Goal: Transaction & Acquisition: Purchase product/service

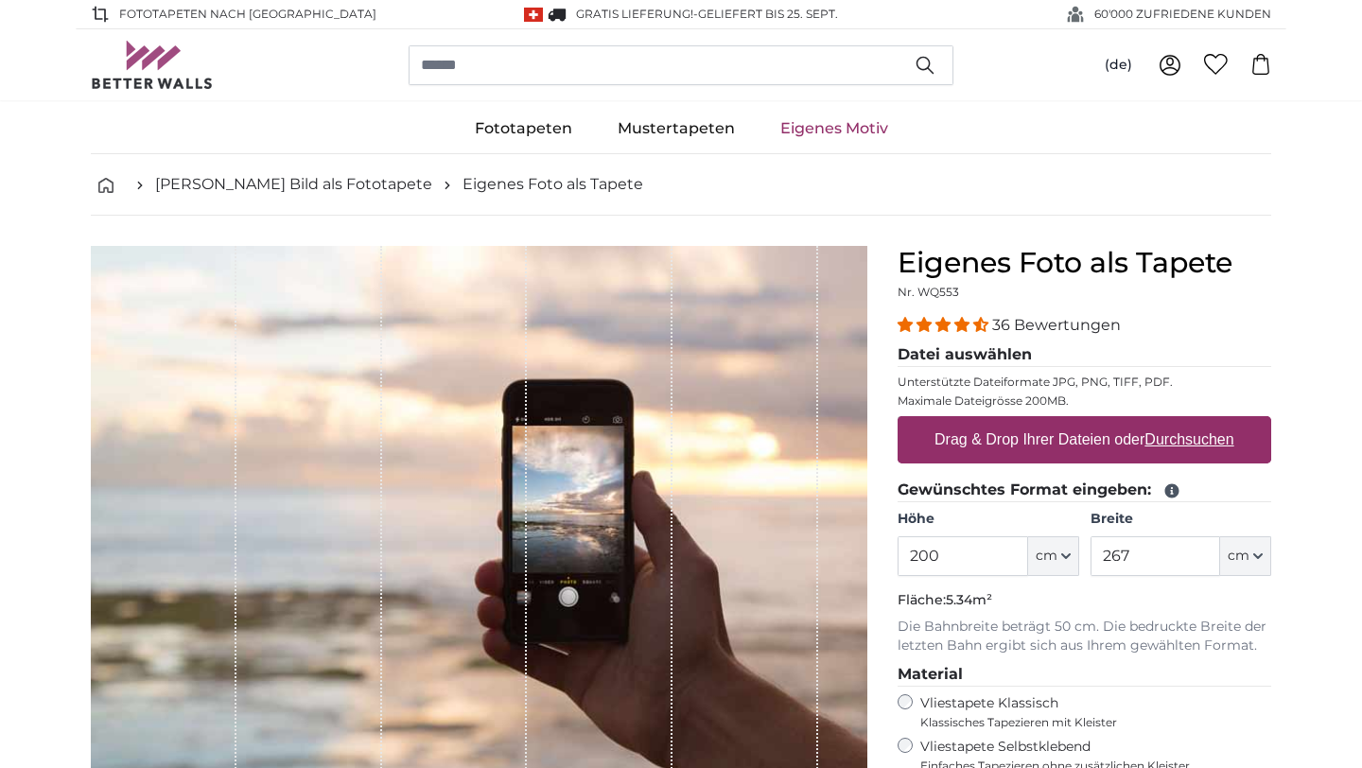
click at [1054, 442] on label "Drag & Drop Ihrer Dateien oder Durchsuchen" at bounding box center [1084, 440] width 315 height 38
click at [1054, 422] on input "Drag & Drop Ihrer Dateien oder Durchsuchen" at bounding box center [1085, 419] width 374 height 6
type input "**********"
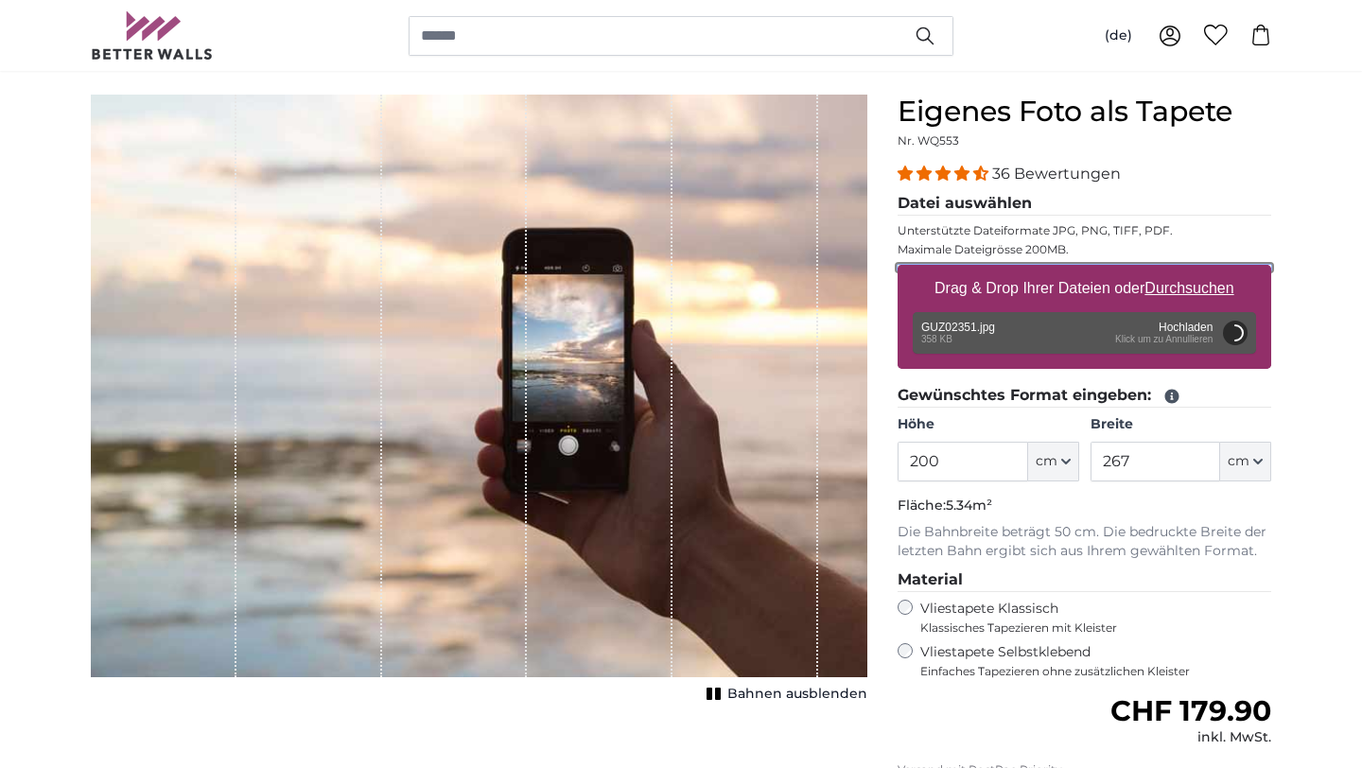
scroll to position [147, 0]
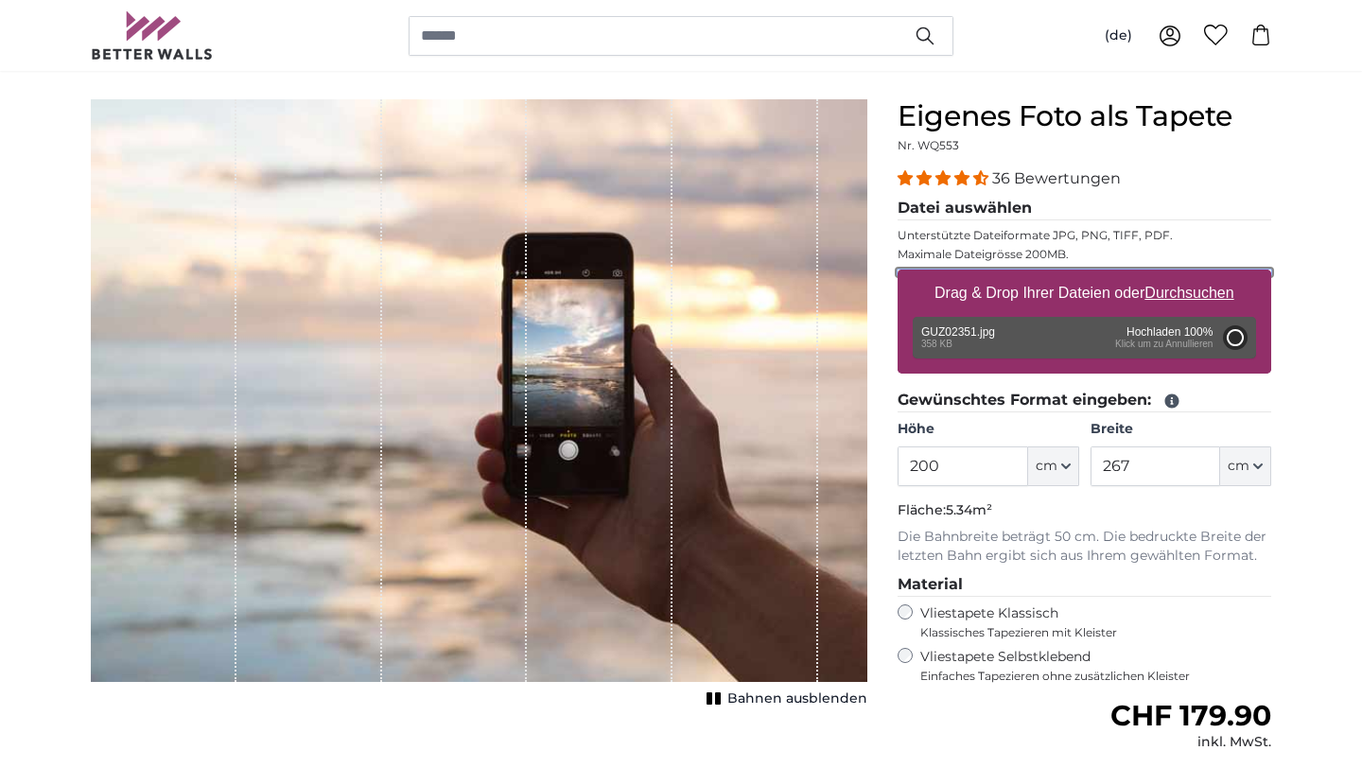
type input "98.5"
type input "66"
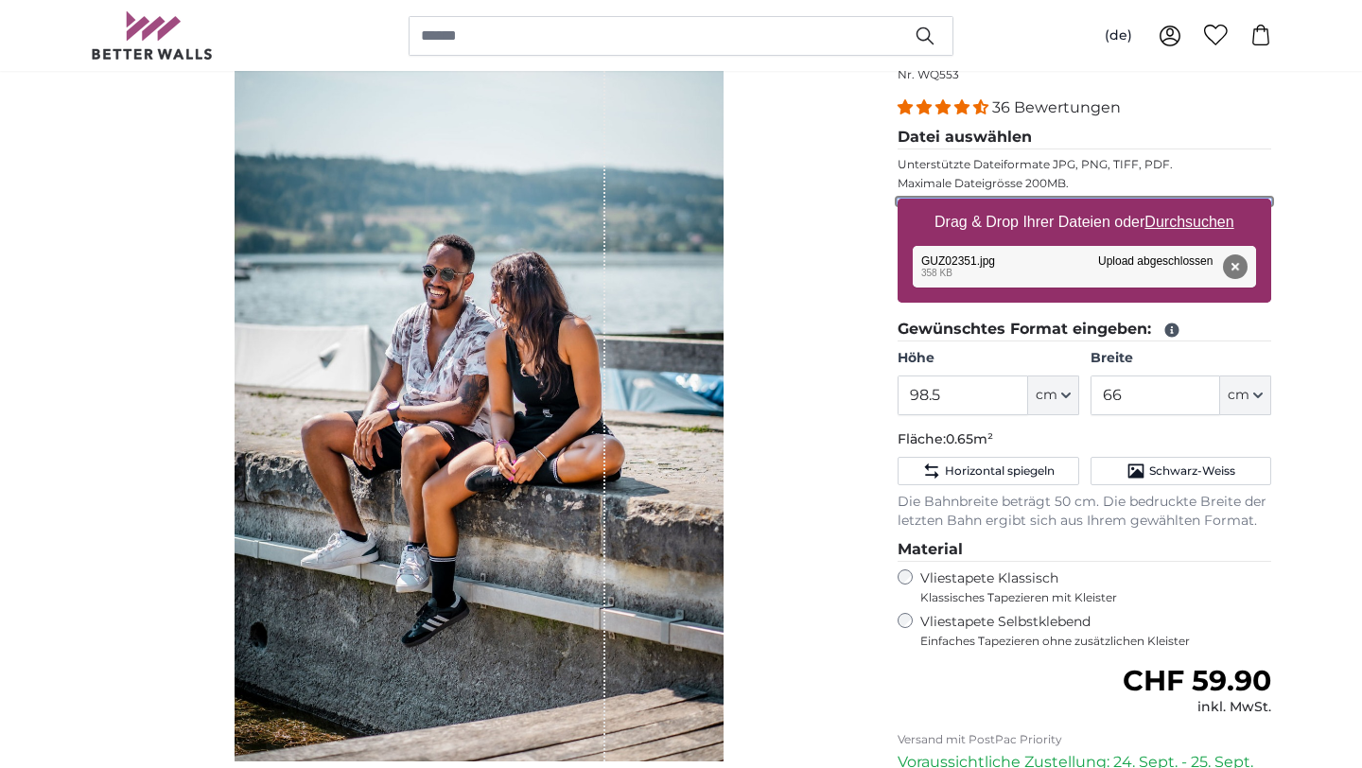
scroll to position [192, 0]
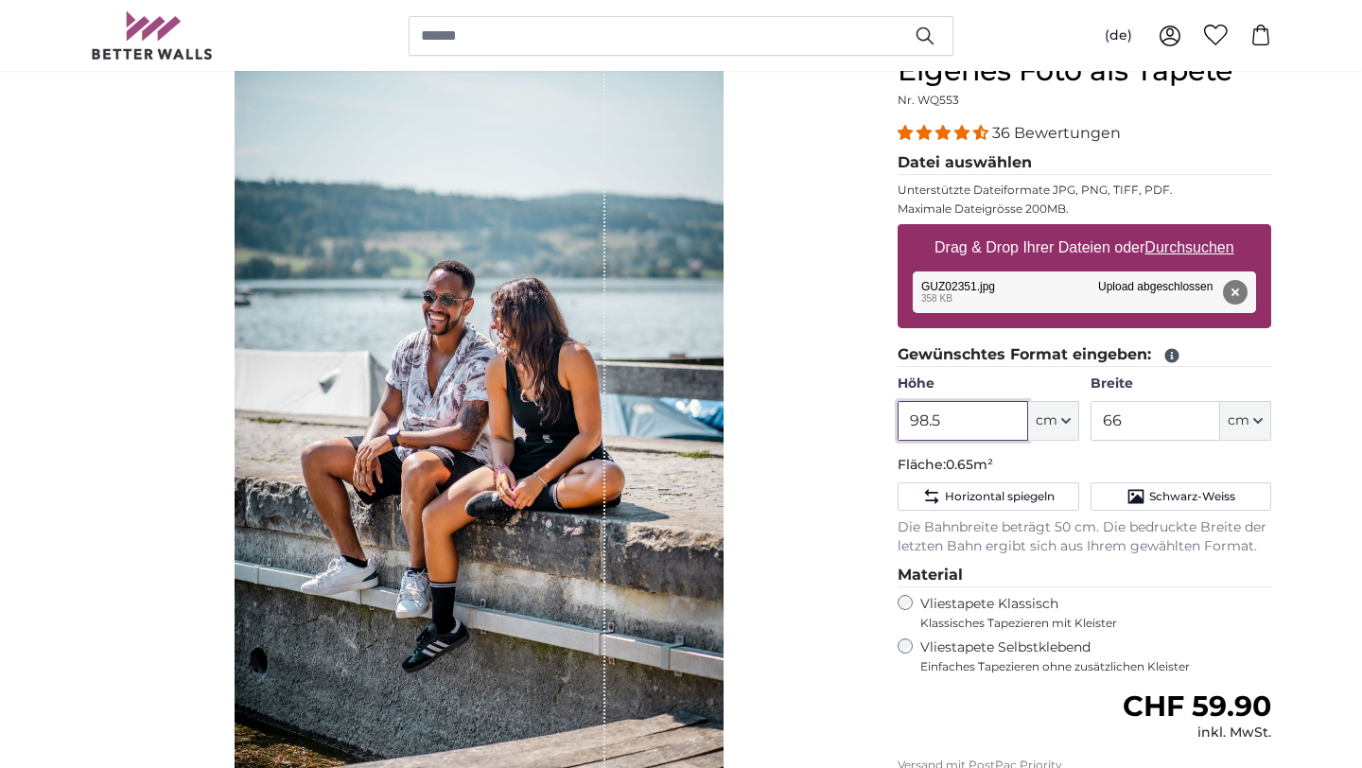
click at [958, 427] on input "98.5" at bounding box center [963, 421] width 130 height 40
type input "9"
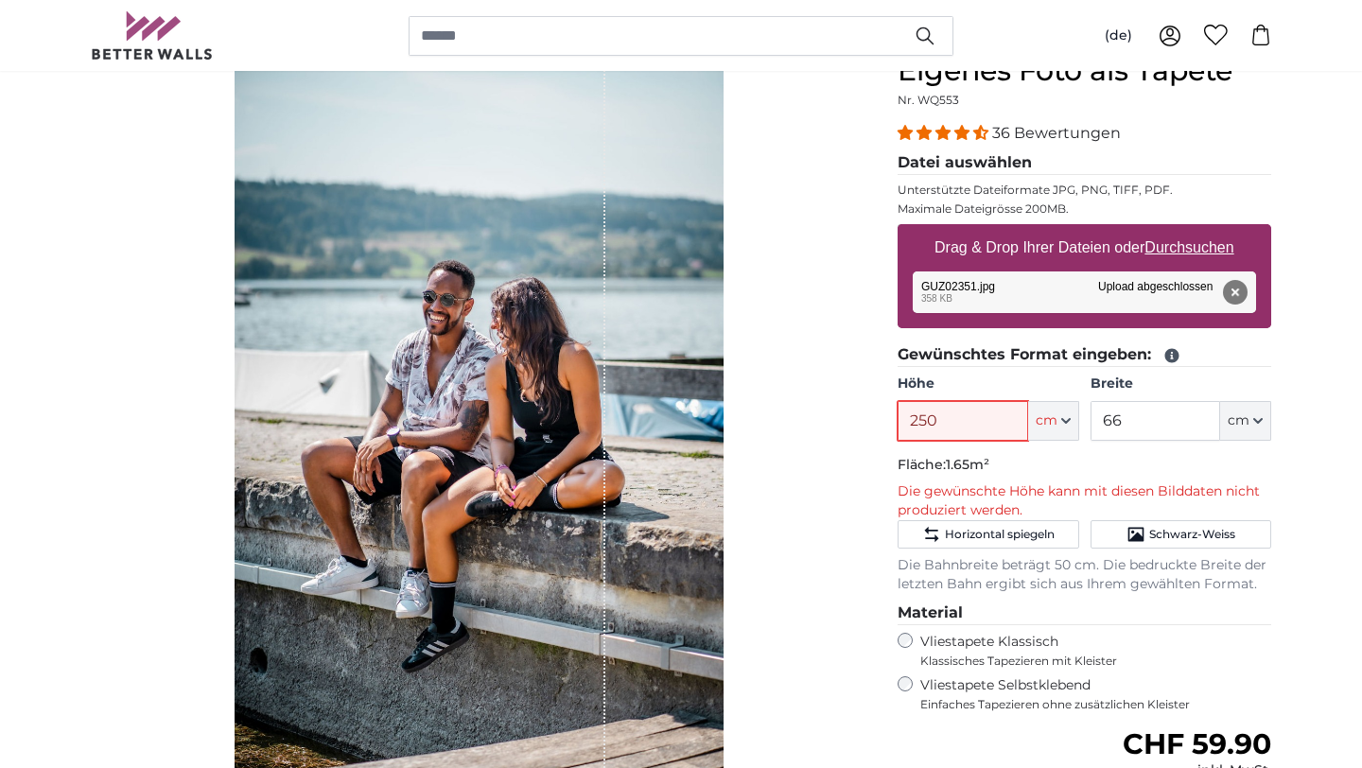
type input "250"
click at [1156, 422] on input "66" at bounding box center [1155, 421] width 130 height 40
type input "6"
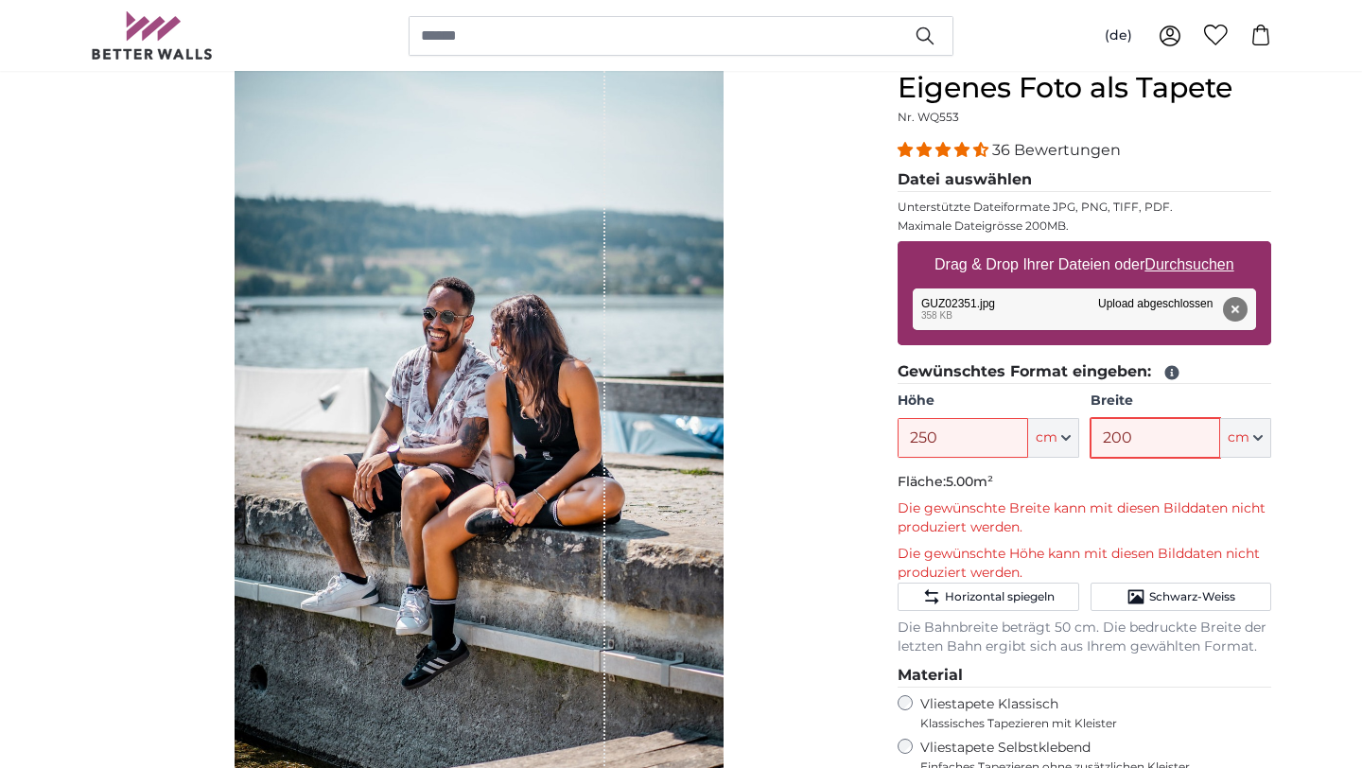
scroll to position [172, 0]
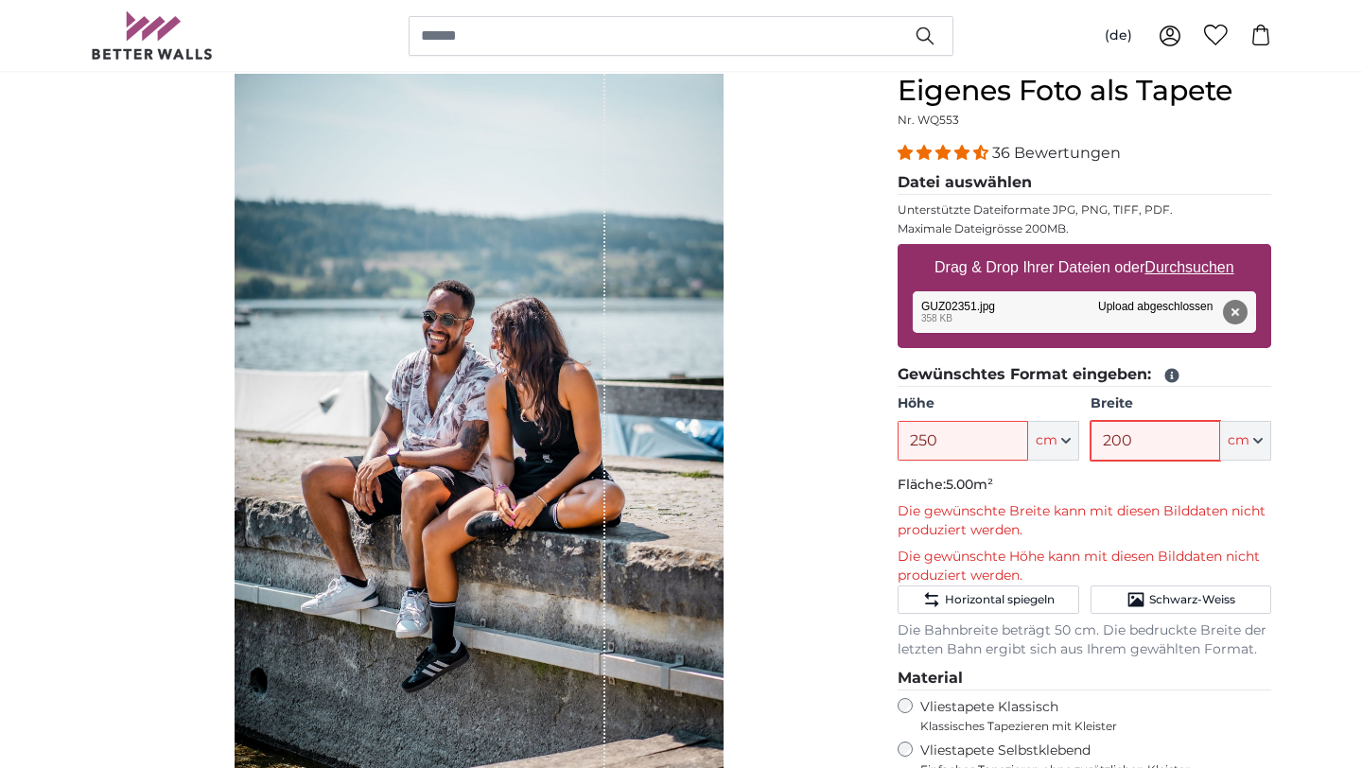
type input "200"
click at [967, 444] on input "250" at bounding box center [963, 441] width 130 height 40
type input "2"
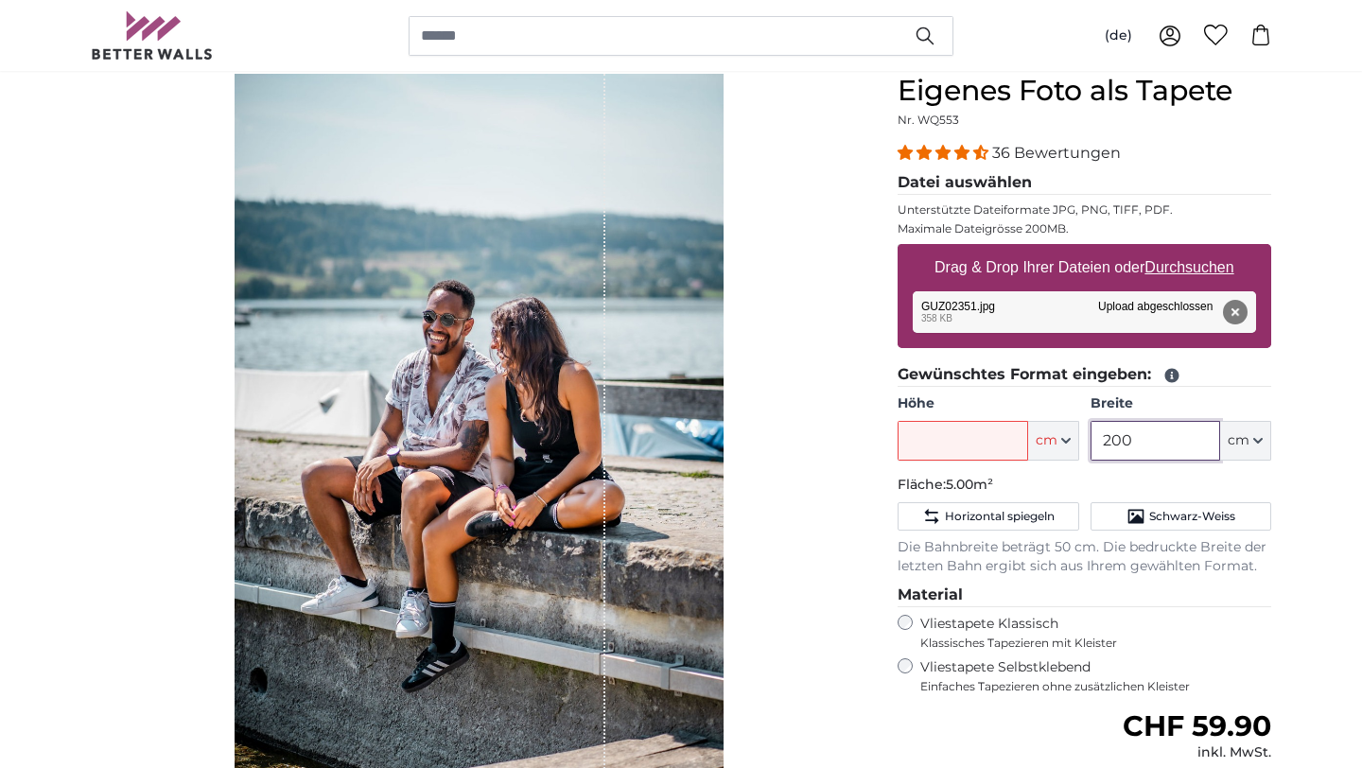
click at [1127, 443] on input "200" at bounding box center [1155, 441] width 130 height 40
type input "2"
click at [819, 462] on div "Bahnen ausblenden" at bounding box center [479, 452] width 776 height 757
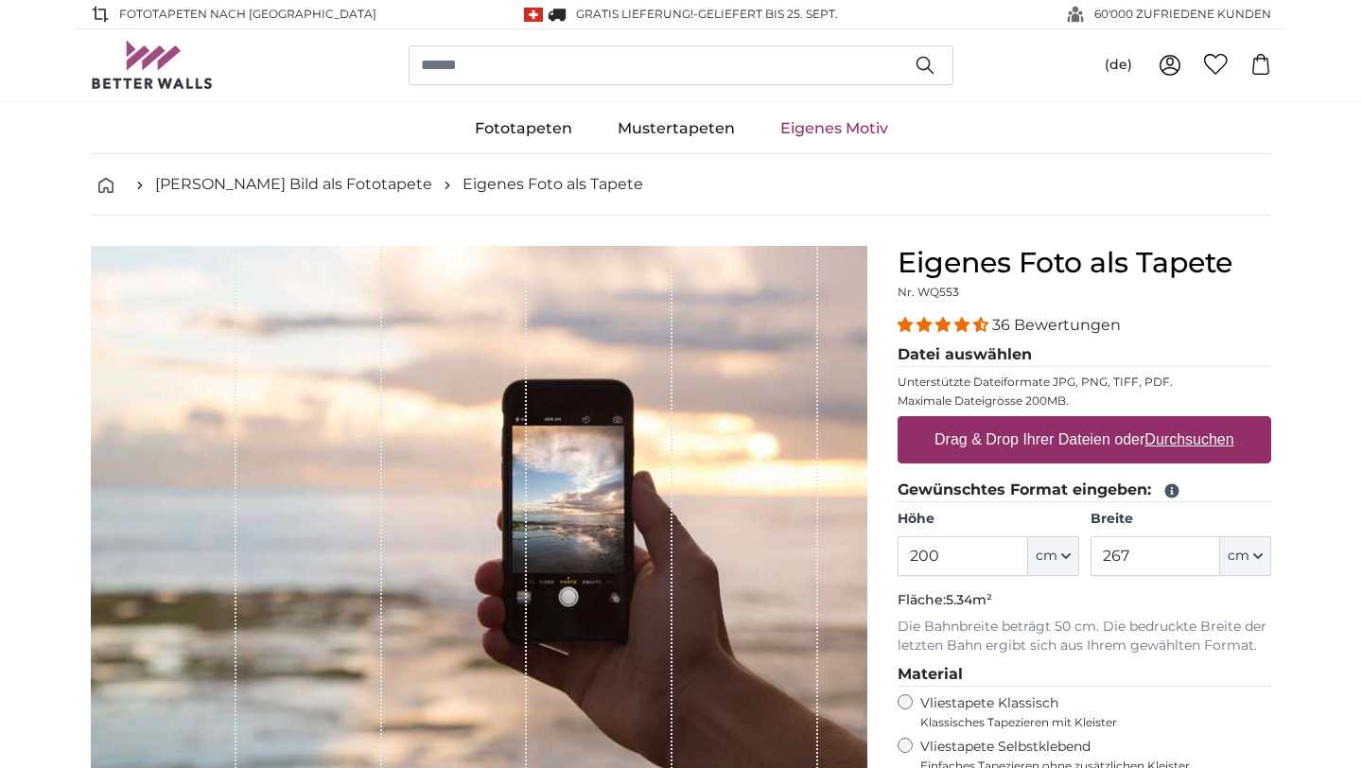
click at [990, 444] on label "Drag & Drop Ihrer Dateien oder Durchsuchen" at bounding box center [1084, 440] width 315 height 38
click at [990, 422] on input "Drag & Drop Ihrer Dateien oder Durchsuchen" at bounding box center [1085, 419] width 374 height 6
type input "**********"
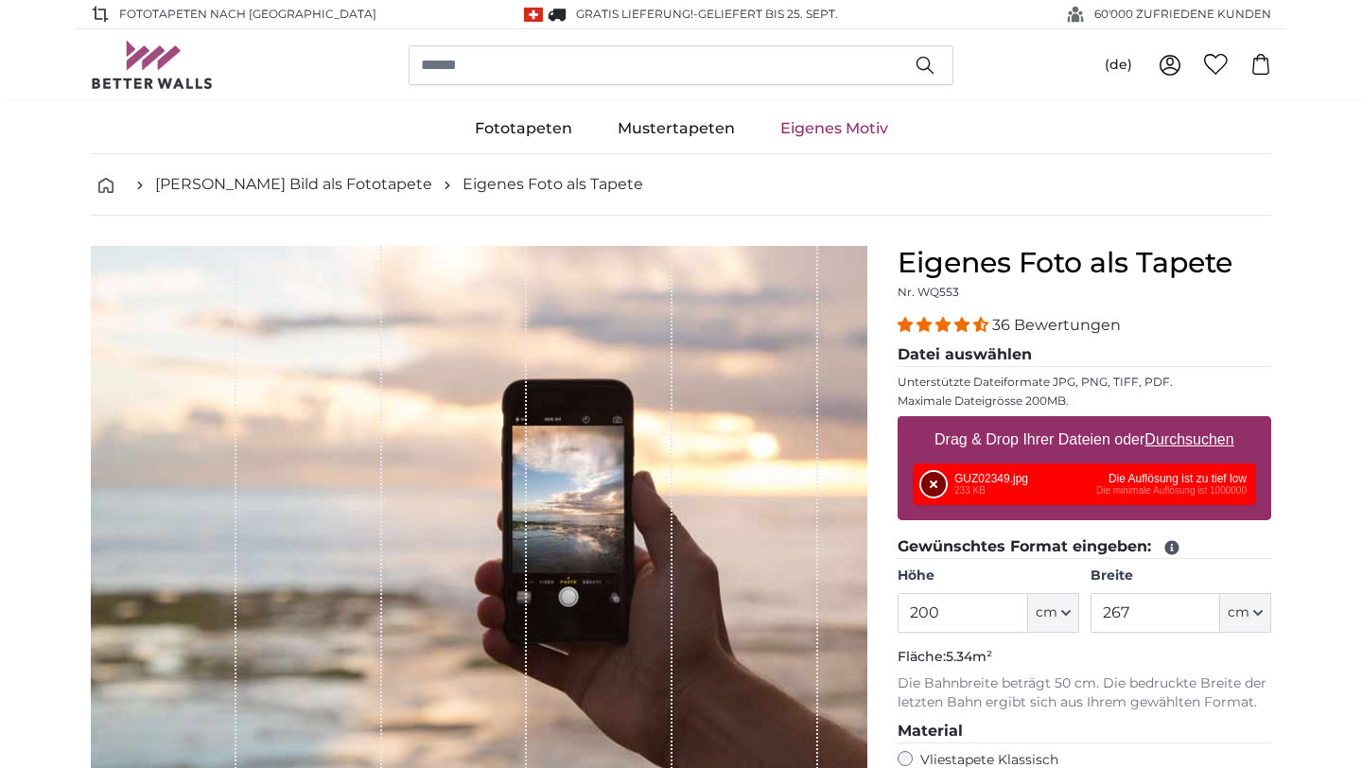
click at [935, 476] on button "Entfernen" at bounding box center [933, 484] width 25 height 25
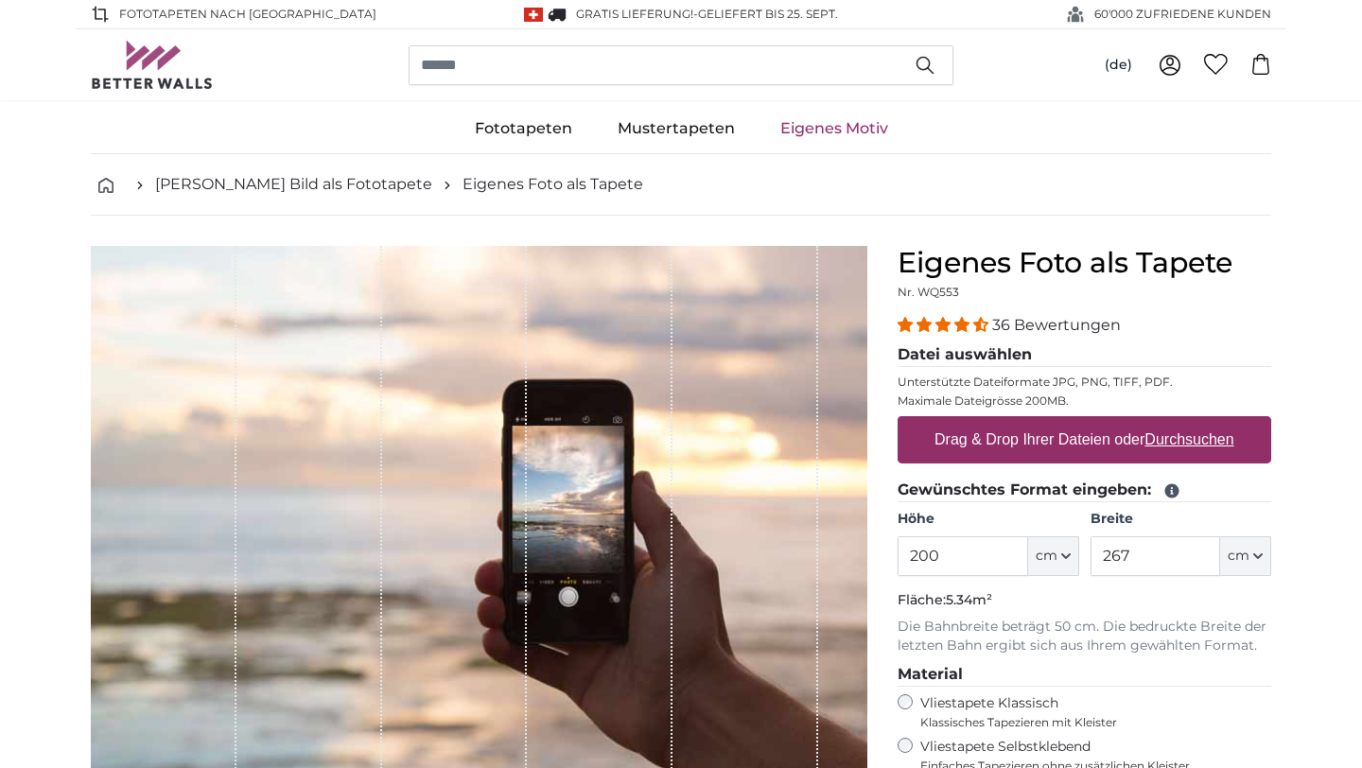
click at [1026, 453] on label "Drag & Drop Ihrer Dateien oder Durchsuchen" at bounding box center [1084, 440] width 315 height 38
click at [1026, 422] on input "Drag & Drop Ihrer Dateien oder Durchsuchen" at bounding box center [1085, 419] width 374 height 6
click at [1041, 445] on label "Drag & Drop Ihrer Dateien oder Durchsuchen" at bounding box center [1084, 440] width 315 height 38
click at [1041, 422] on input "Drag & Drop Ihrer Dateien oder Durchsuchen" at bounding box center [1085, 419] width 374 height 6
type input "**********"
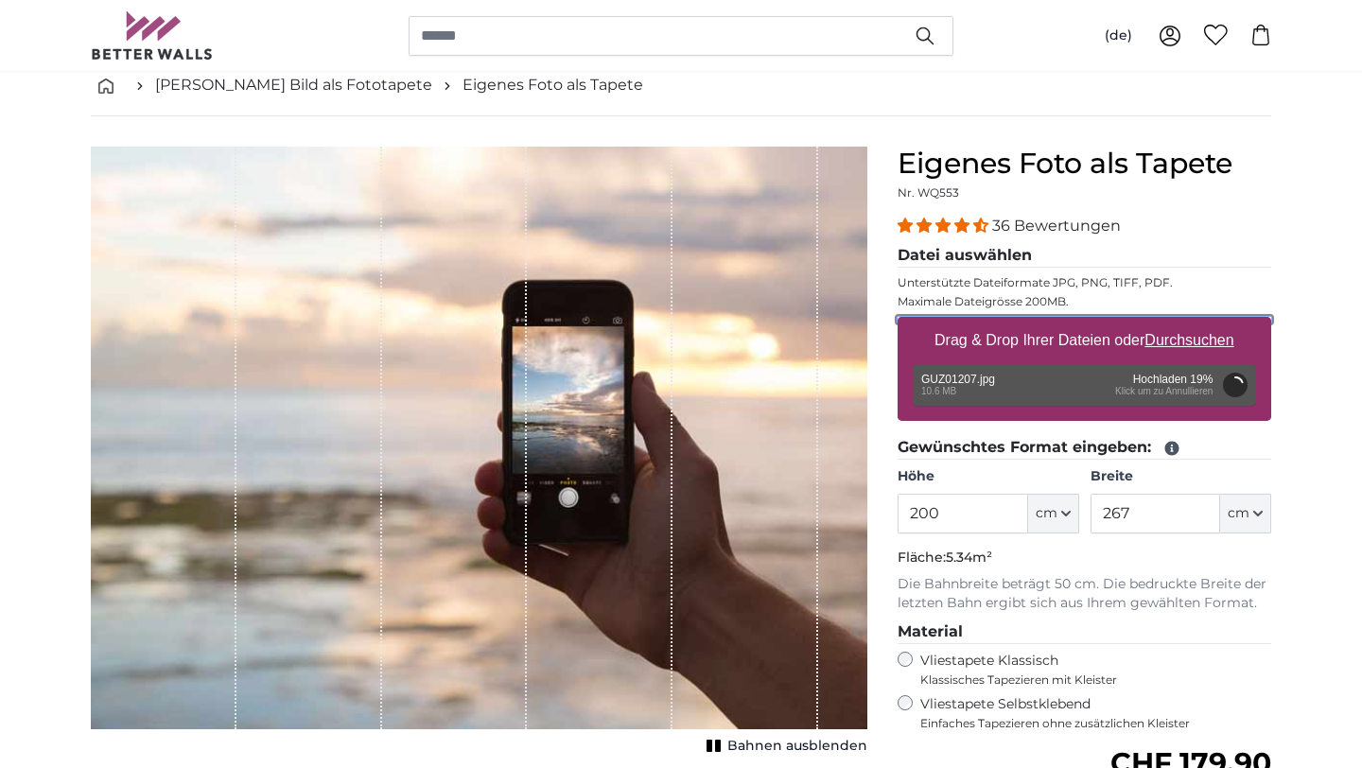
scroll to position [102, 0]
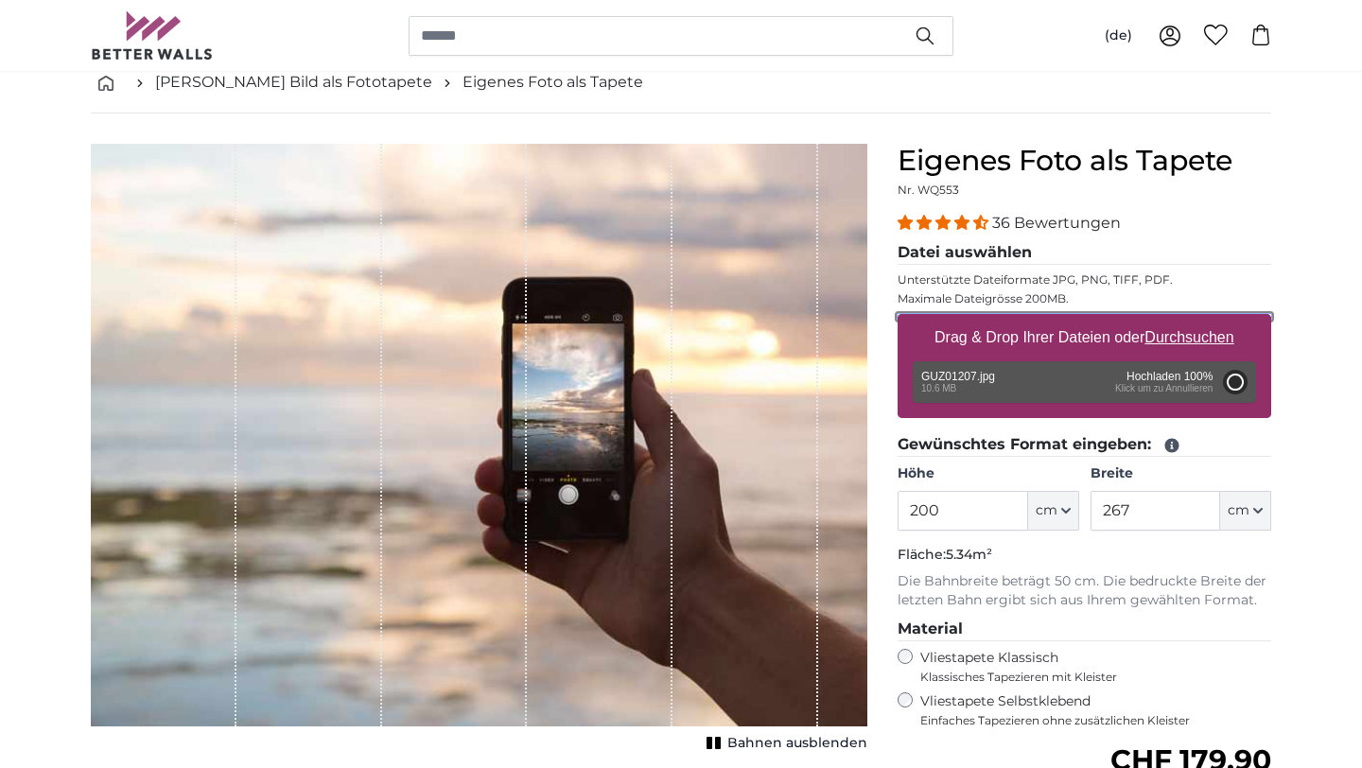
type input "134"
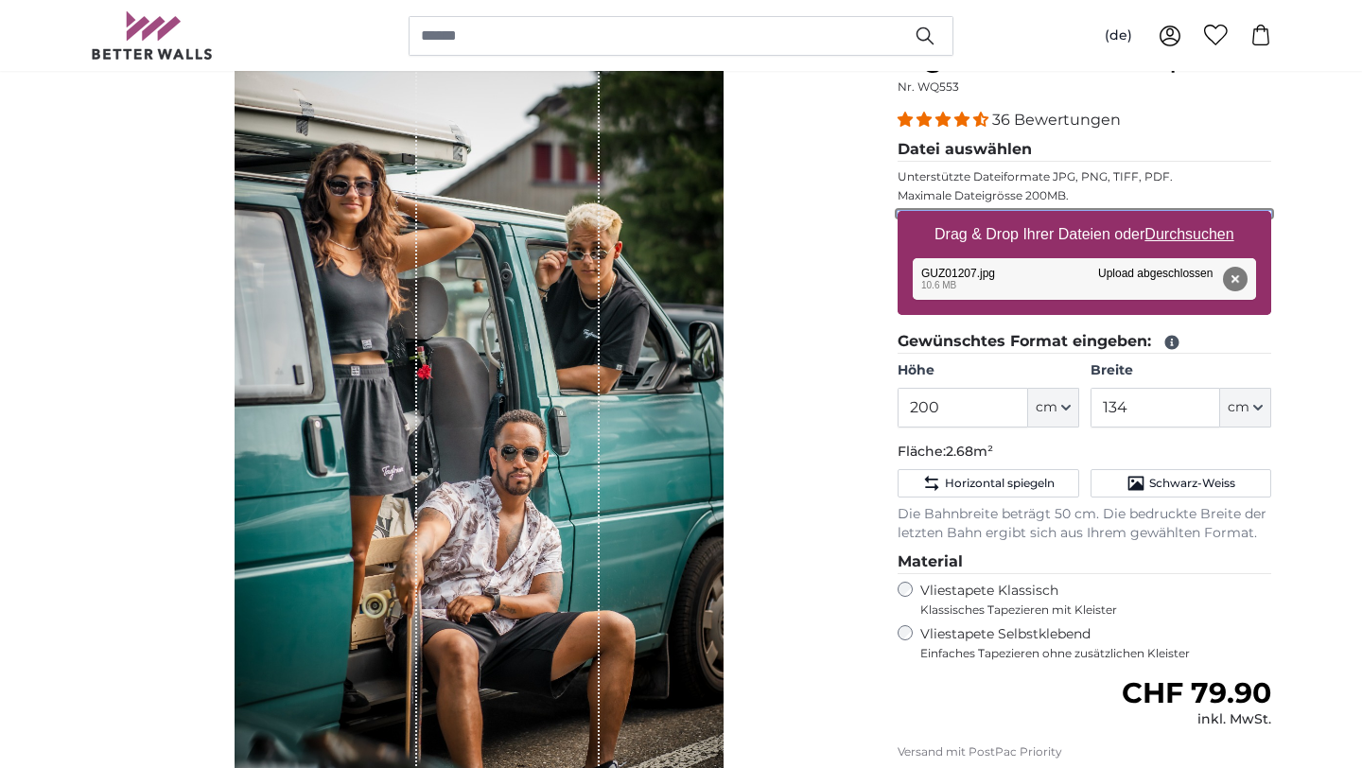
scroll to position [216, 0]
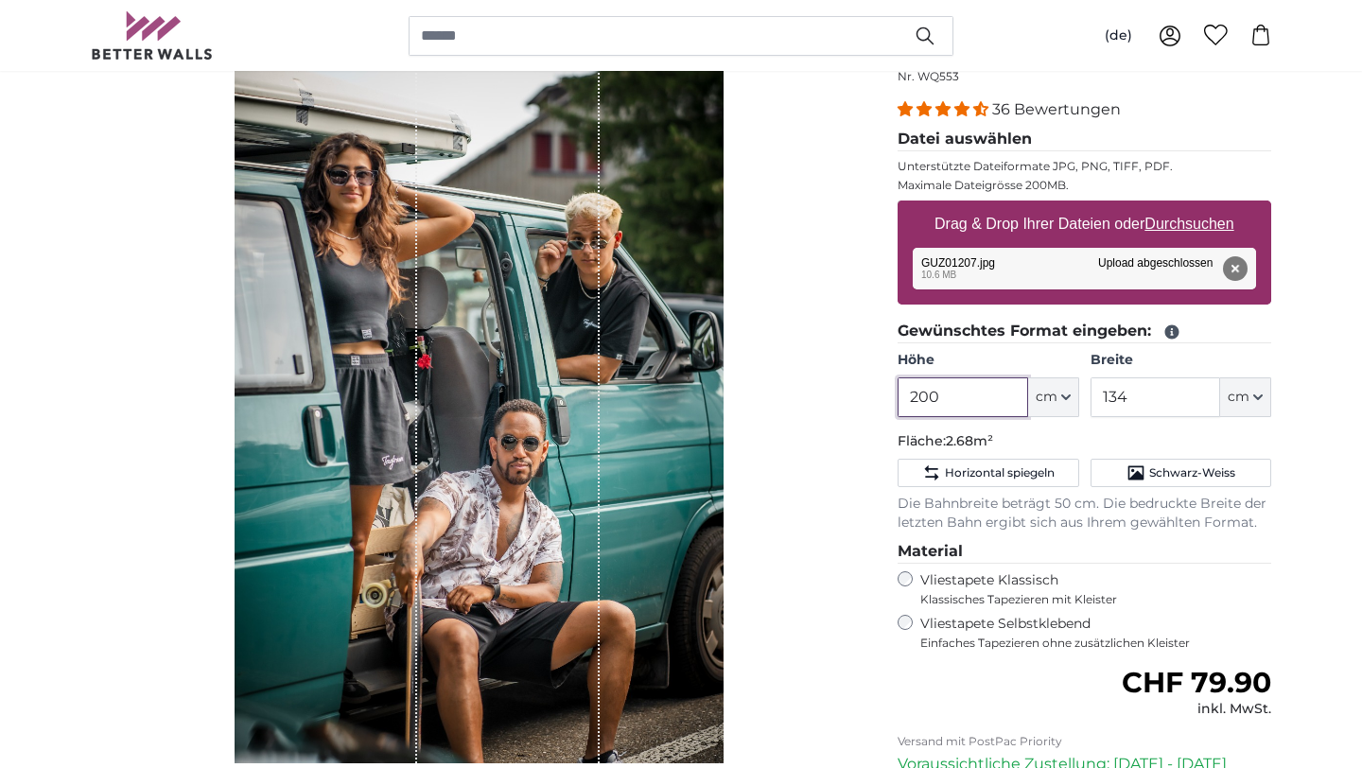
click at [990, 395] on input "200" at bounding box center [963, 397] width 130 height 40
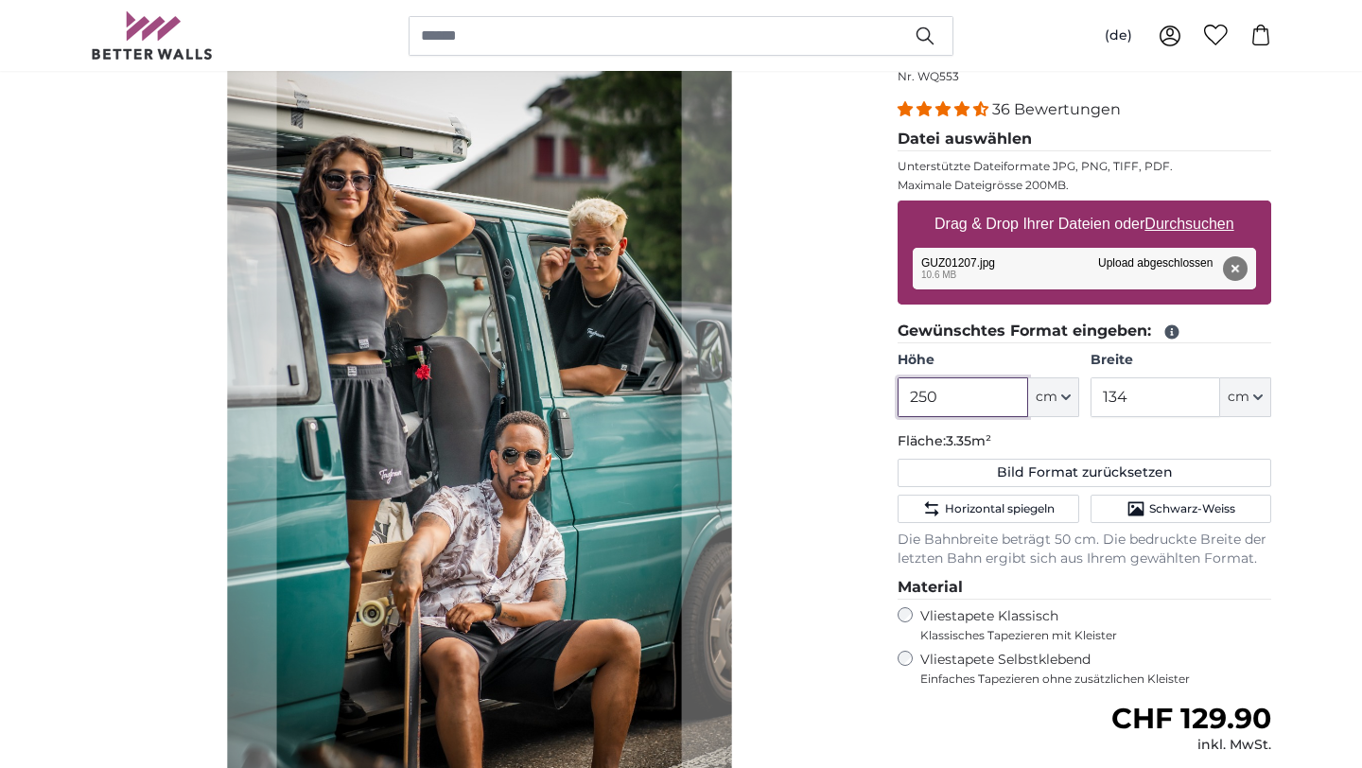
type input "250"
click at [1167, 405] on input "134" at bounding box center [1155, 397] width 130 height 40
type input "1"
type input "200"
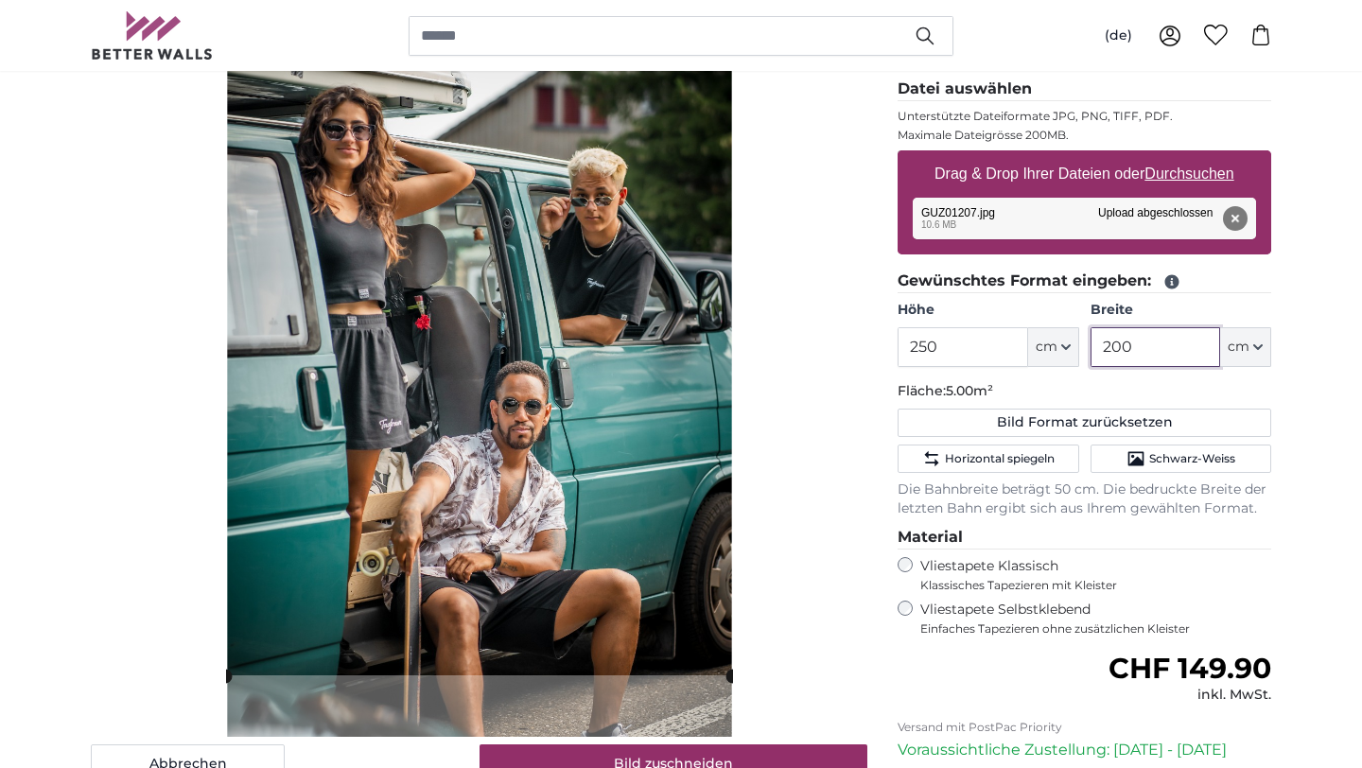
scroll to position [267, 0]
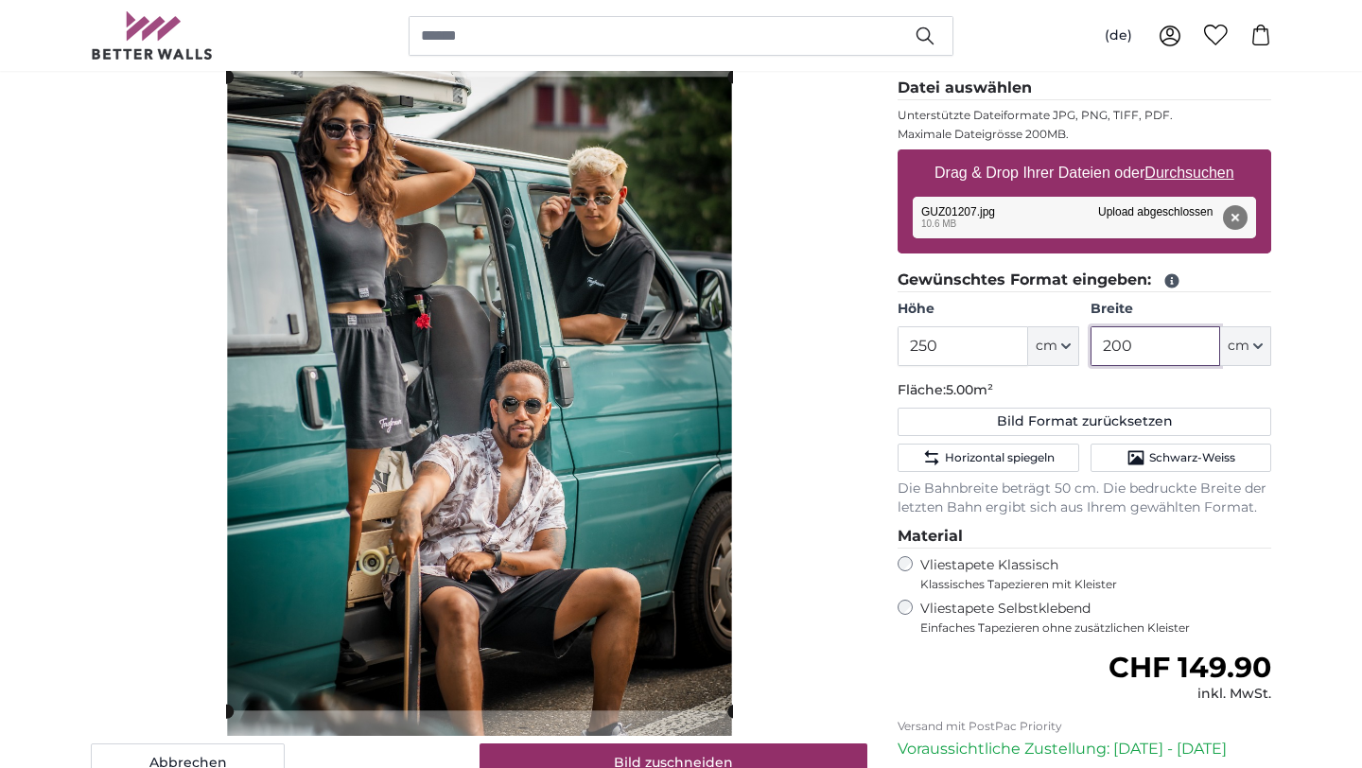
click at [560, 378] on cropper-handle at bounding box center [479, 394] width 507 height 634
type input "200"
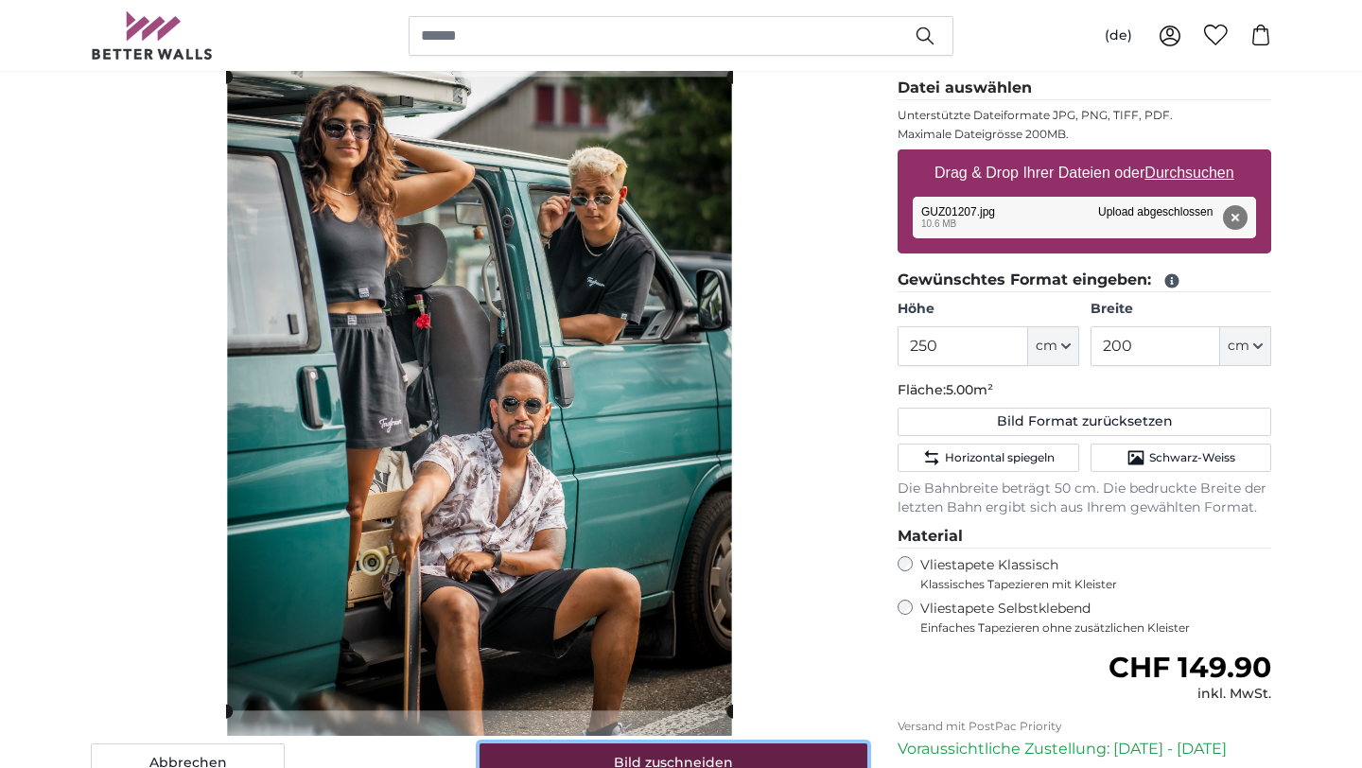
click at [743, 754] on button "Bild zuschneiden" at bounding box center [673, 763] width 389 height 40
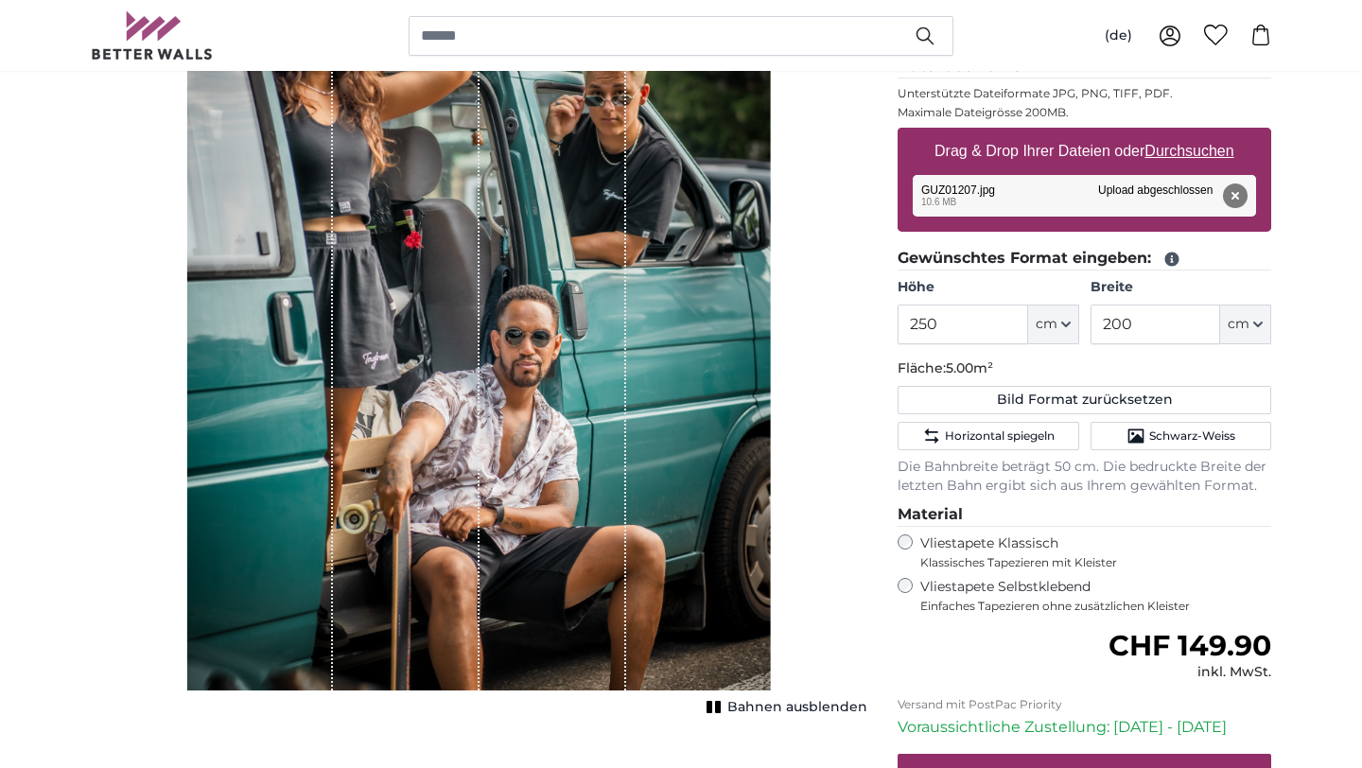
scroll to position [308, 0]
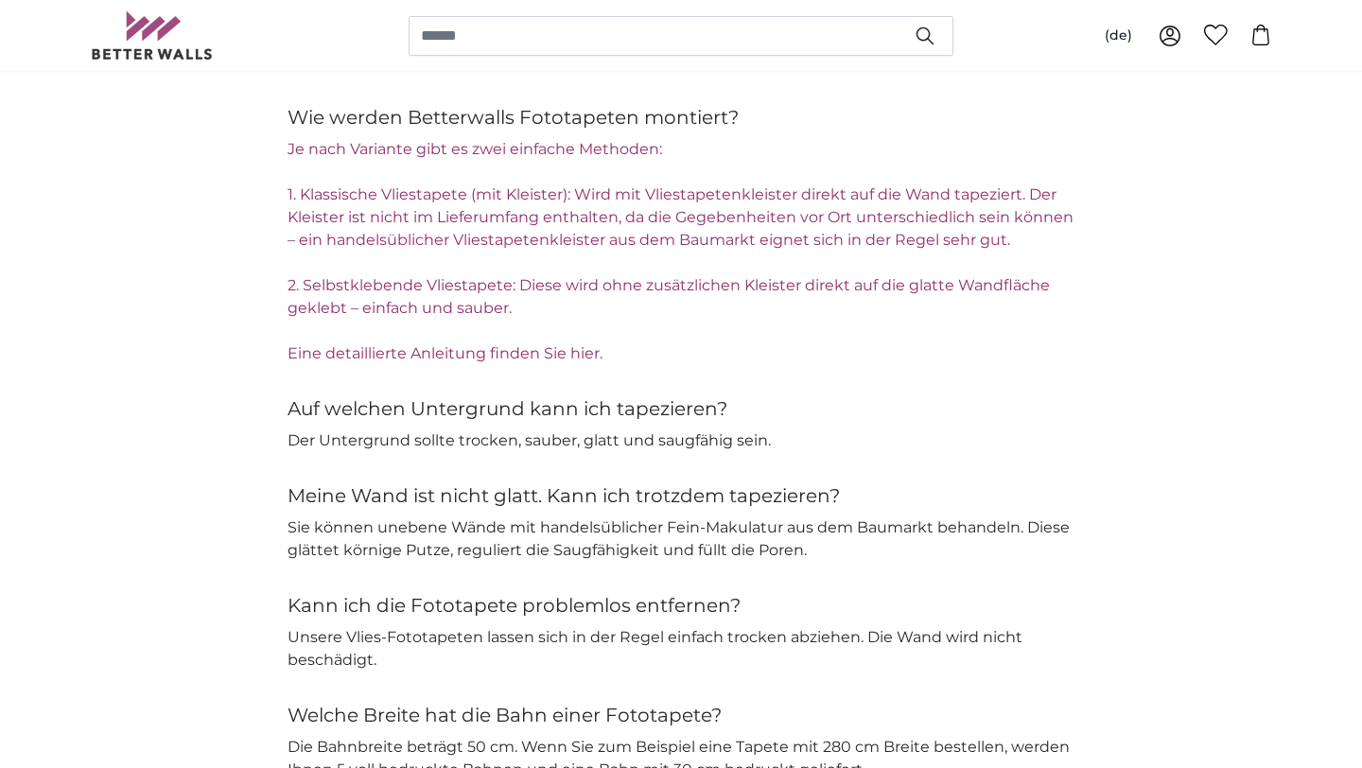
scroll to position [3284, 0]
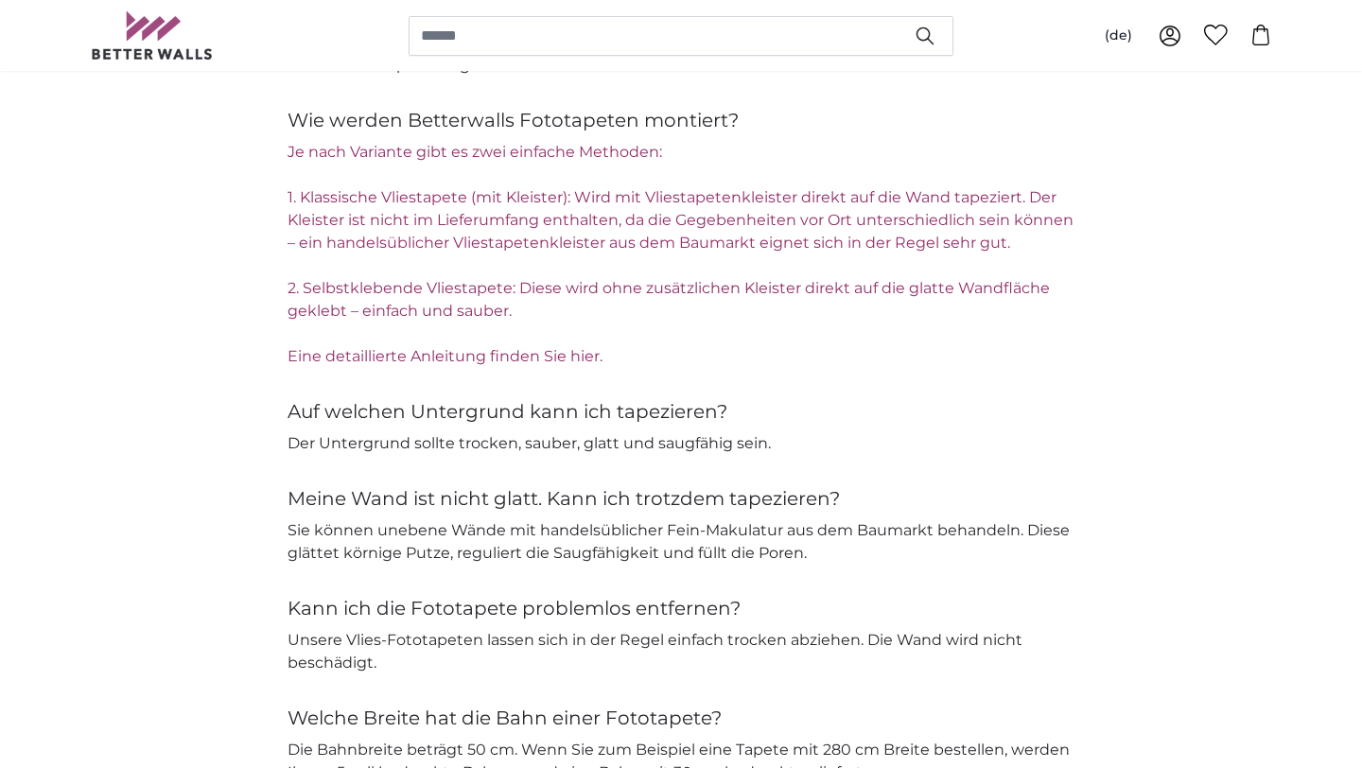
click at [511, 354] on link "Eine detaillierte Anleitung finden Sie hier." at bounding box center [445, 356] width 315 height 18
